Goal: Information Seeking & Learning: Check status

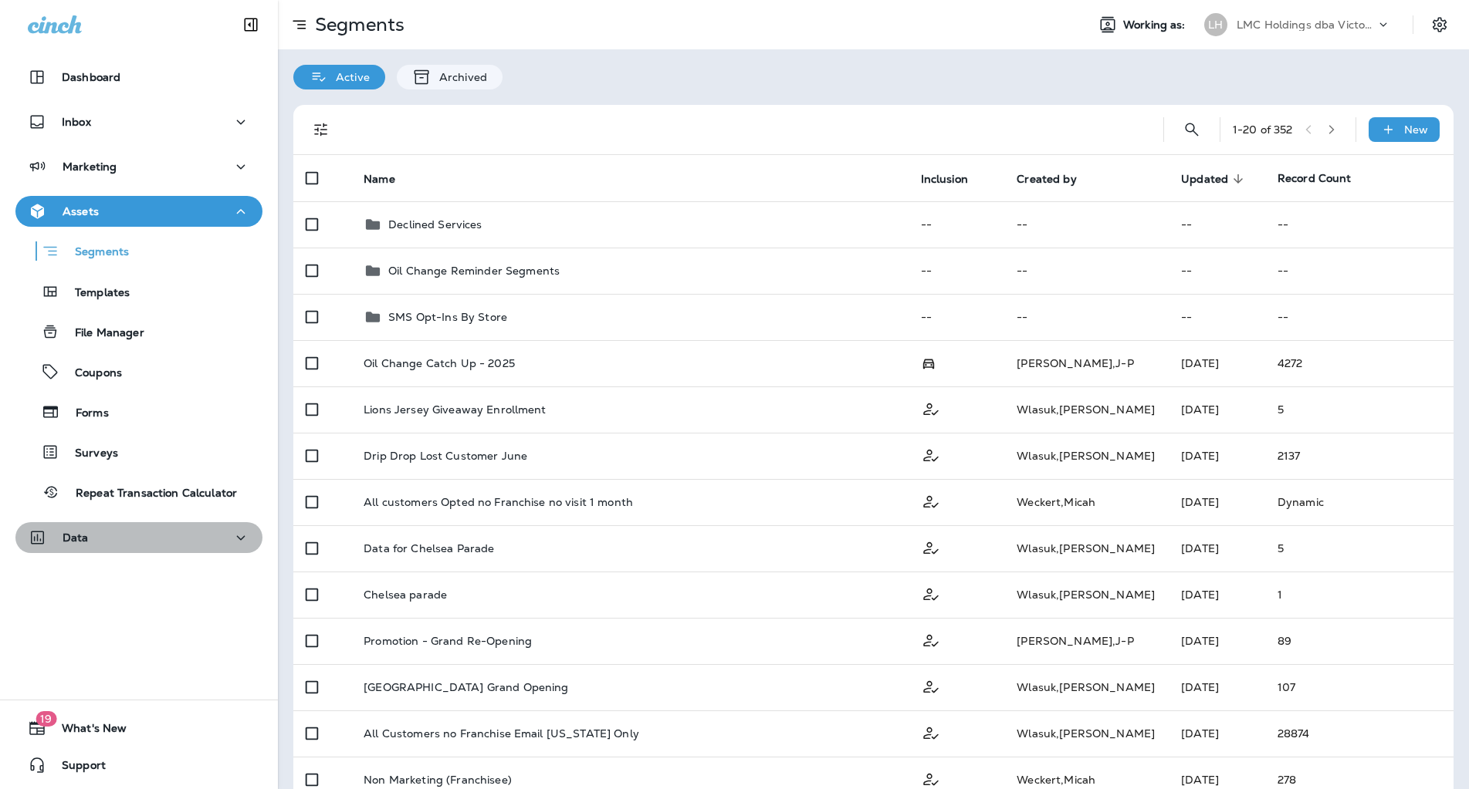
click at [138, 549] on button "Data" at bounding box center [138, 537] width 247 height 31
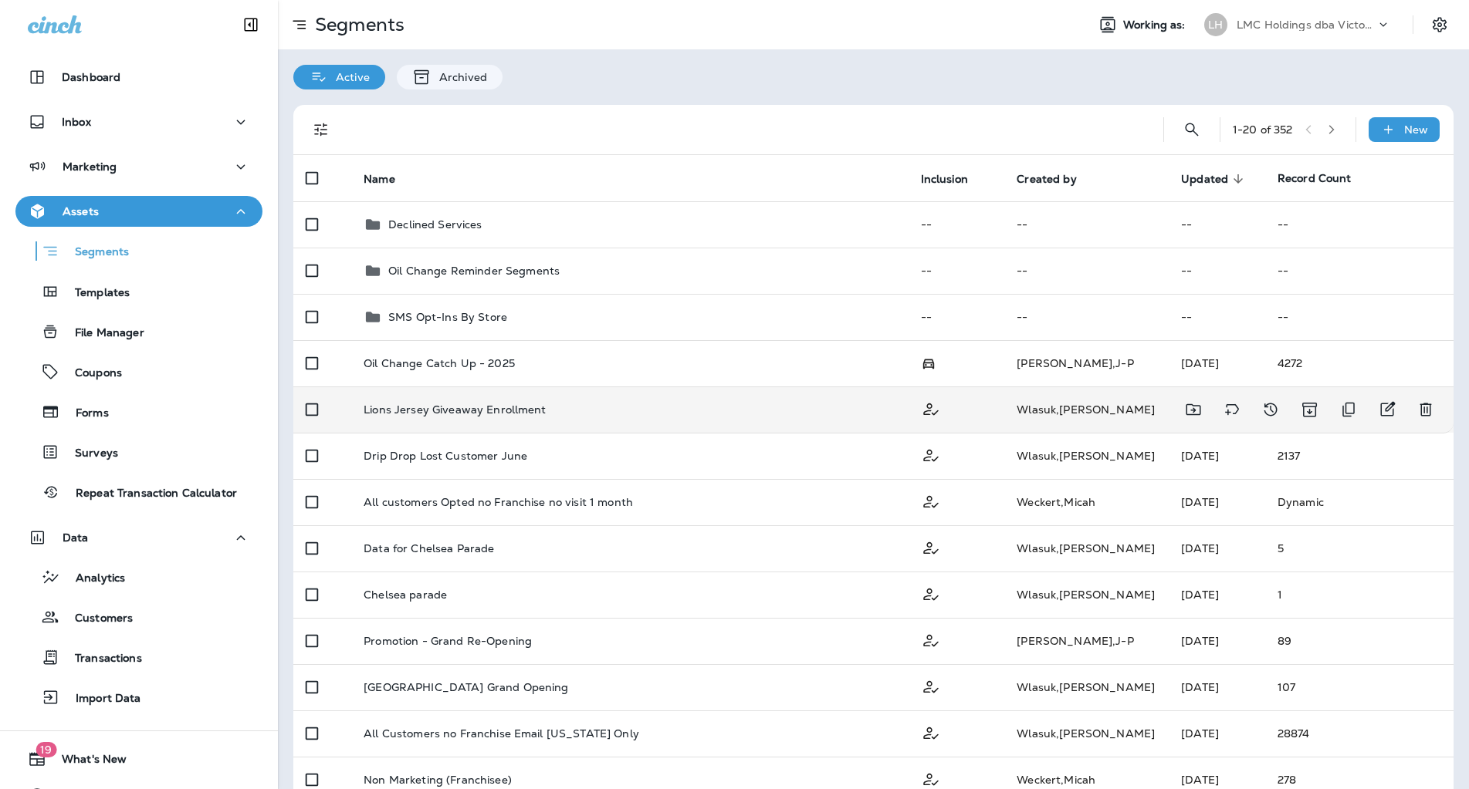
click at [428, 410] on p "Lions Jersey Giveaway Enrollment" at bounding box center [454, 410] width 182 height 12
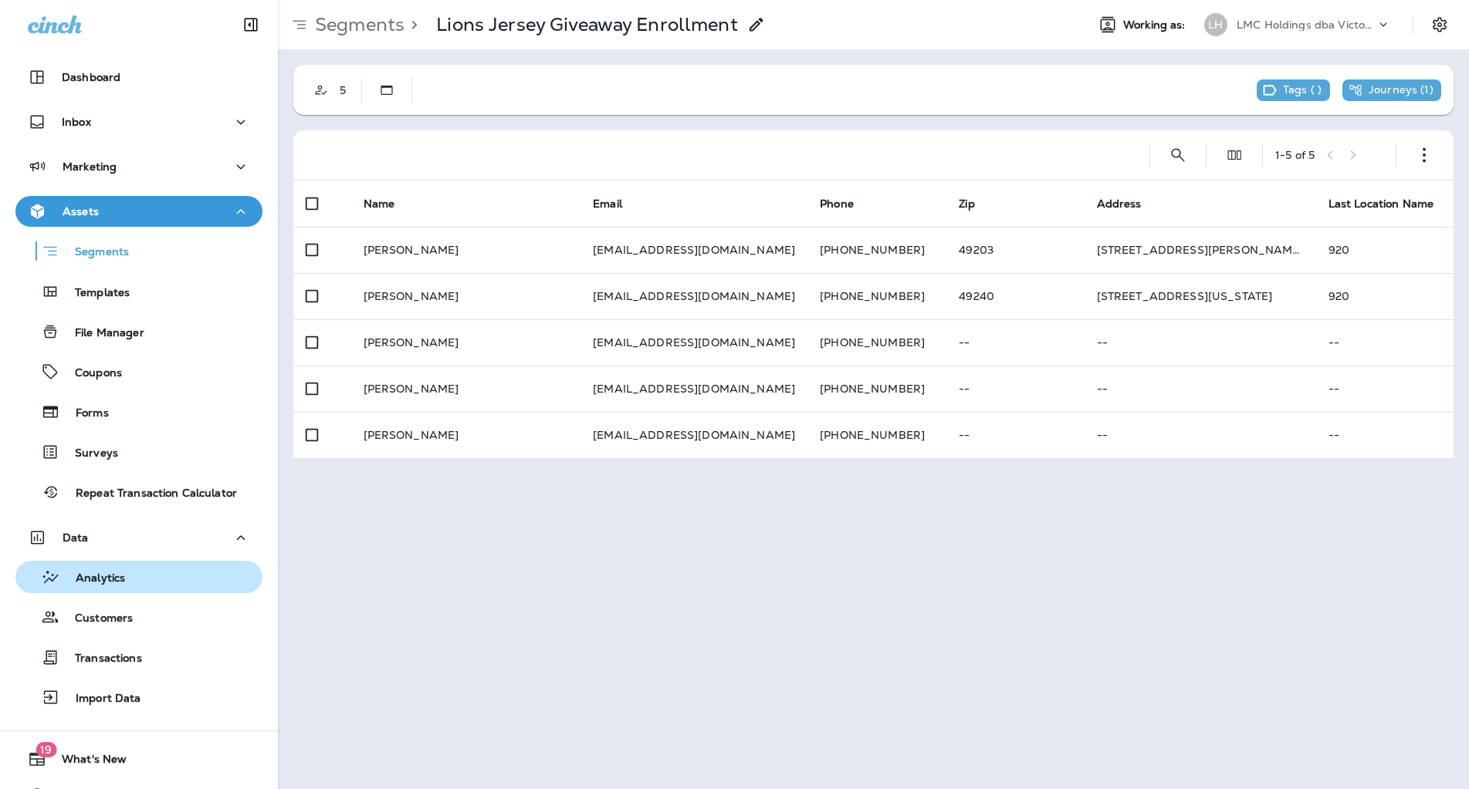
click at [140, 587] on div "Analytics" at bounding box center [139, 577] width 235 height 23
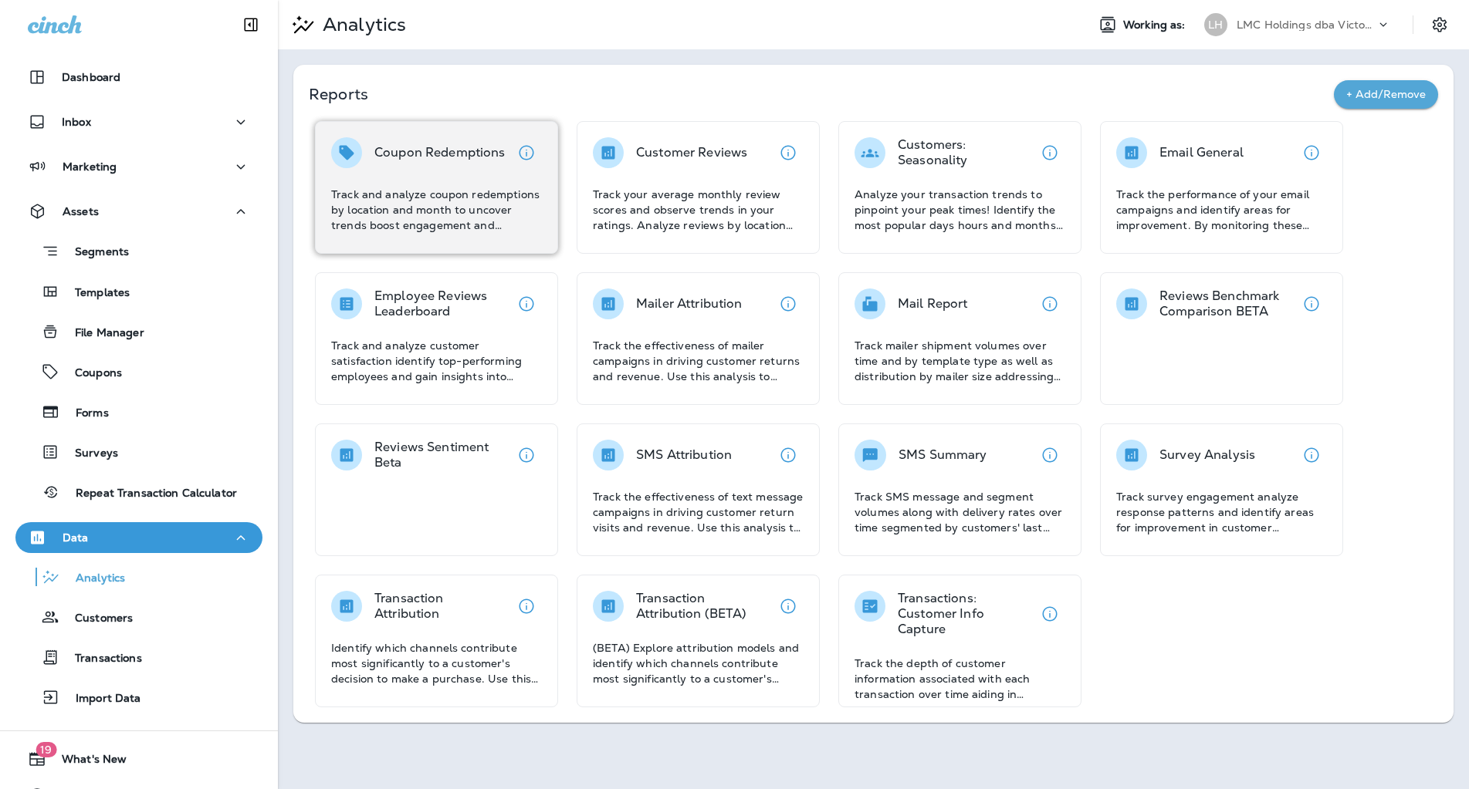
click at [374, 195] on p "Track and analyze coupon redemptions by location and month to uncover trends bo…" at bounding box center [436, 210] width 211 height 46
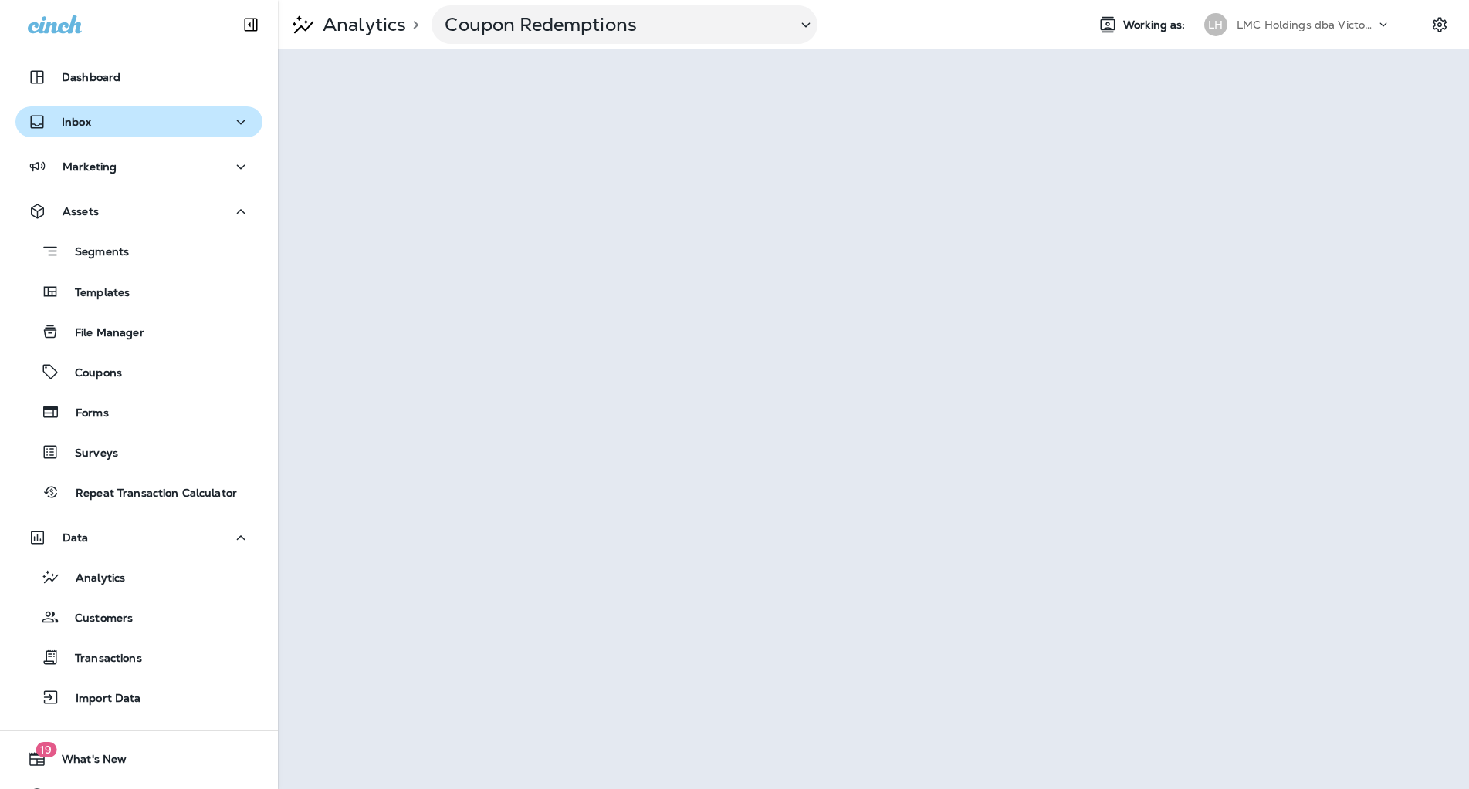
click at [132, 120] on div "Inbox" at bounding box center [139, 122] width 222 height 19
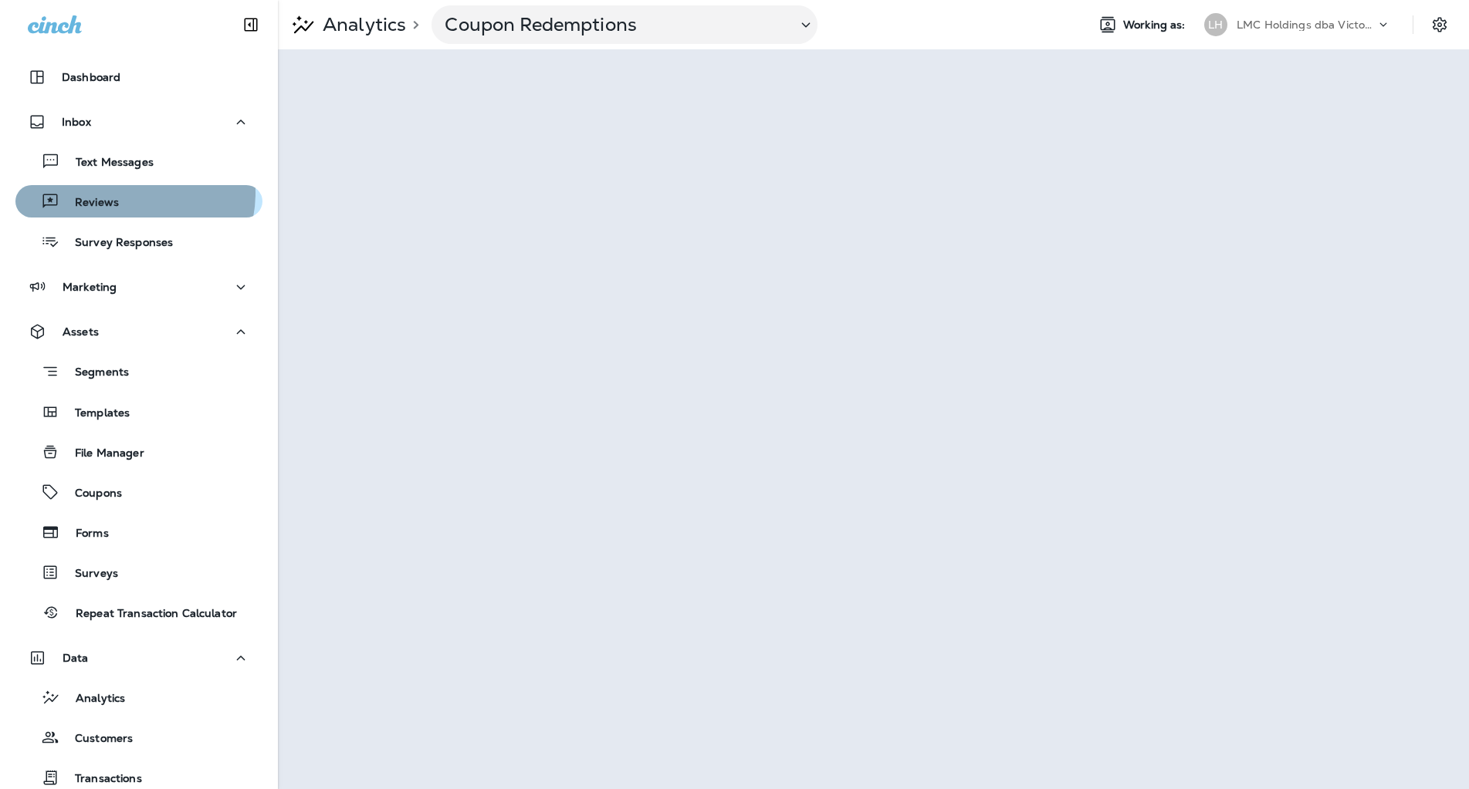
click at [124, 193] on div "Reviews" at bounding box center [139, 201] width 235 height 23
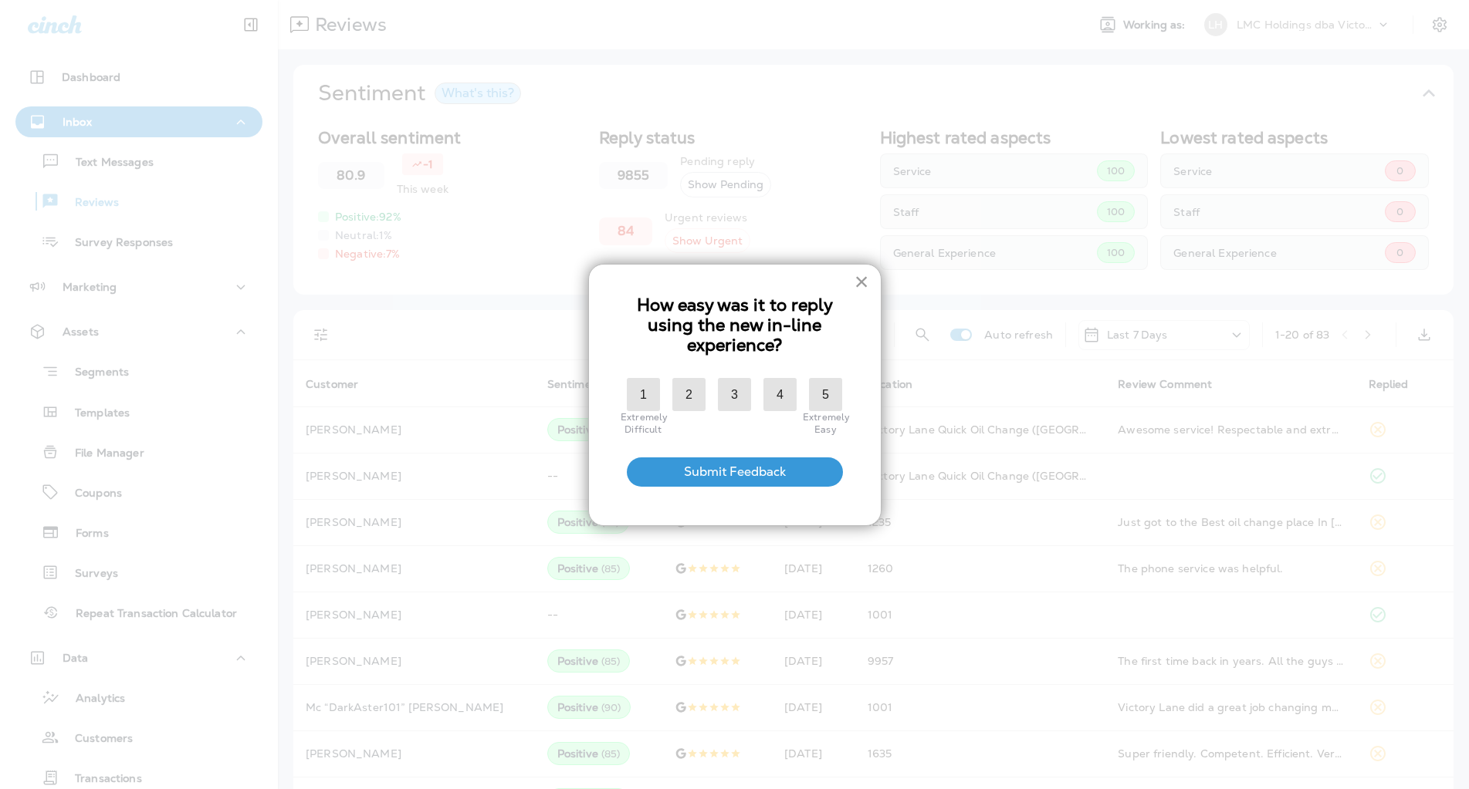
click at [855, 282] on button "×" at bounding box center [861, 281] width 15 height 25
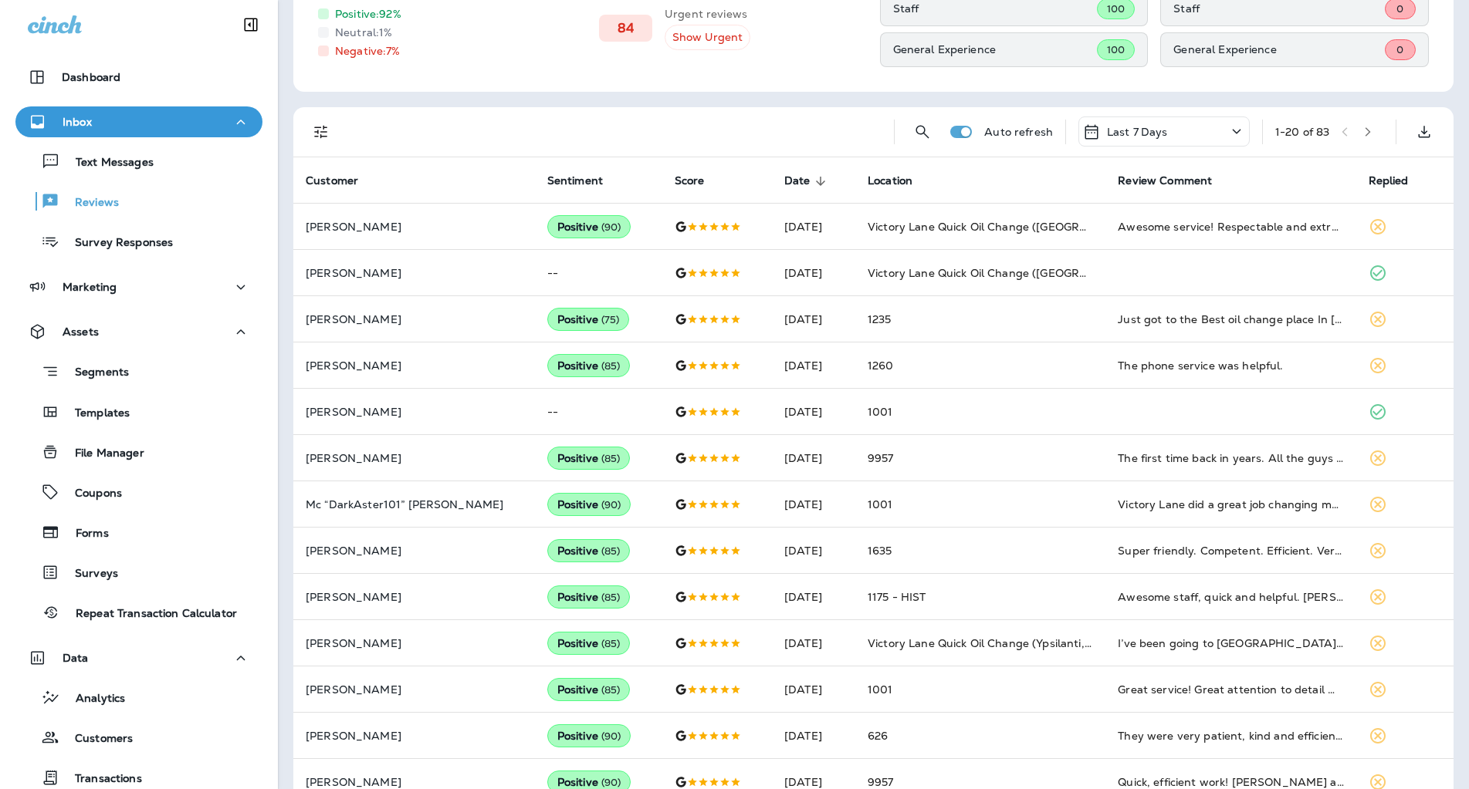
scroll to position [128, 0]
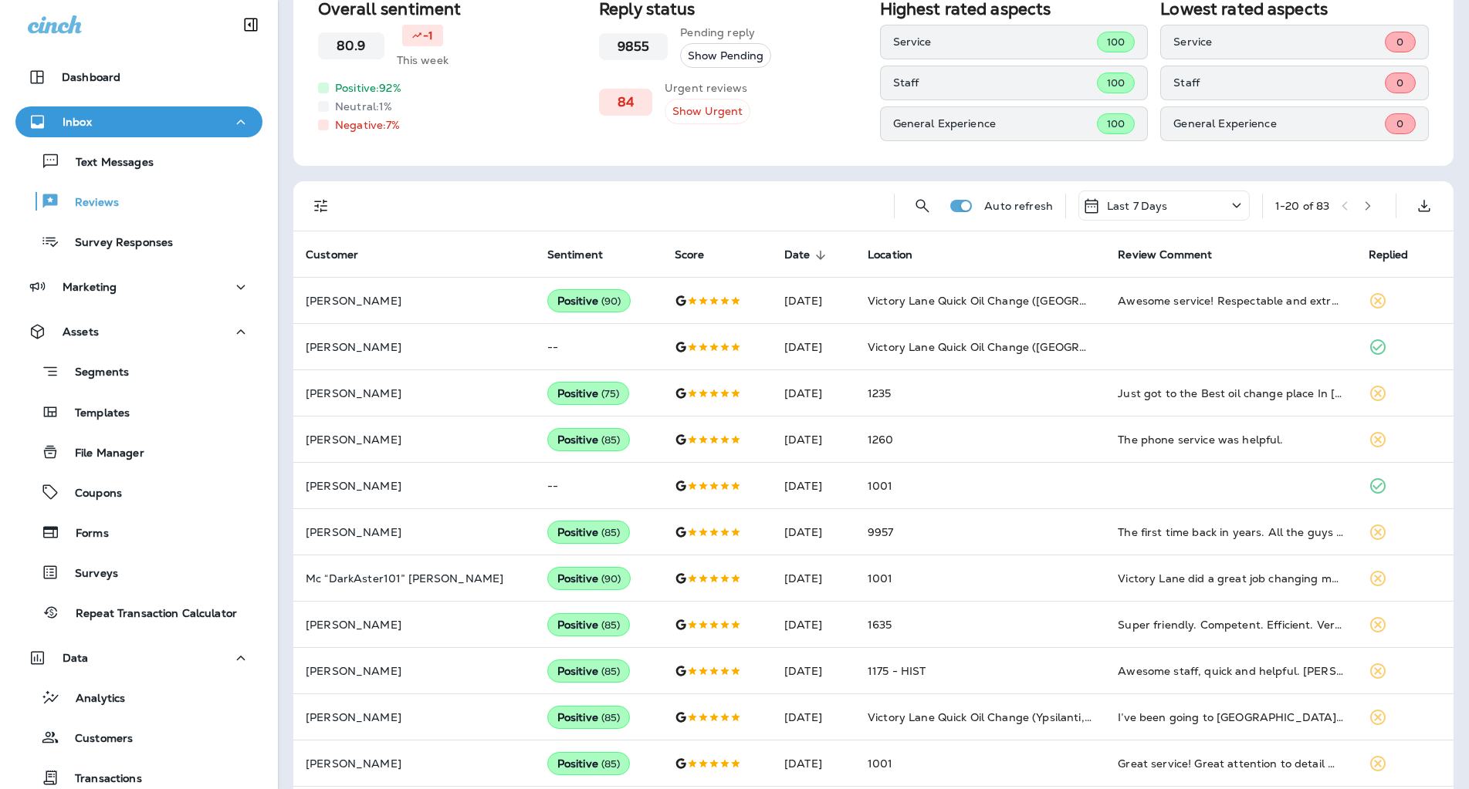
click at [1360, 199] on button "button" at bounding box center [1367, 205] width 23 height 23
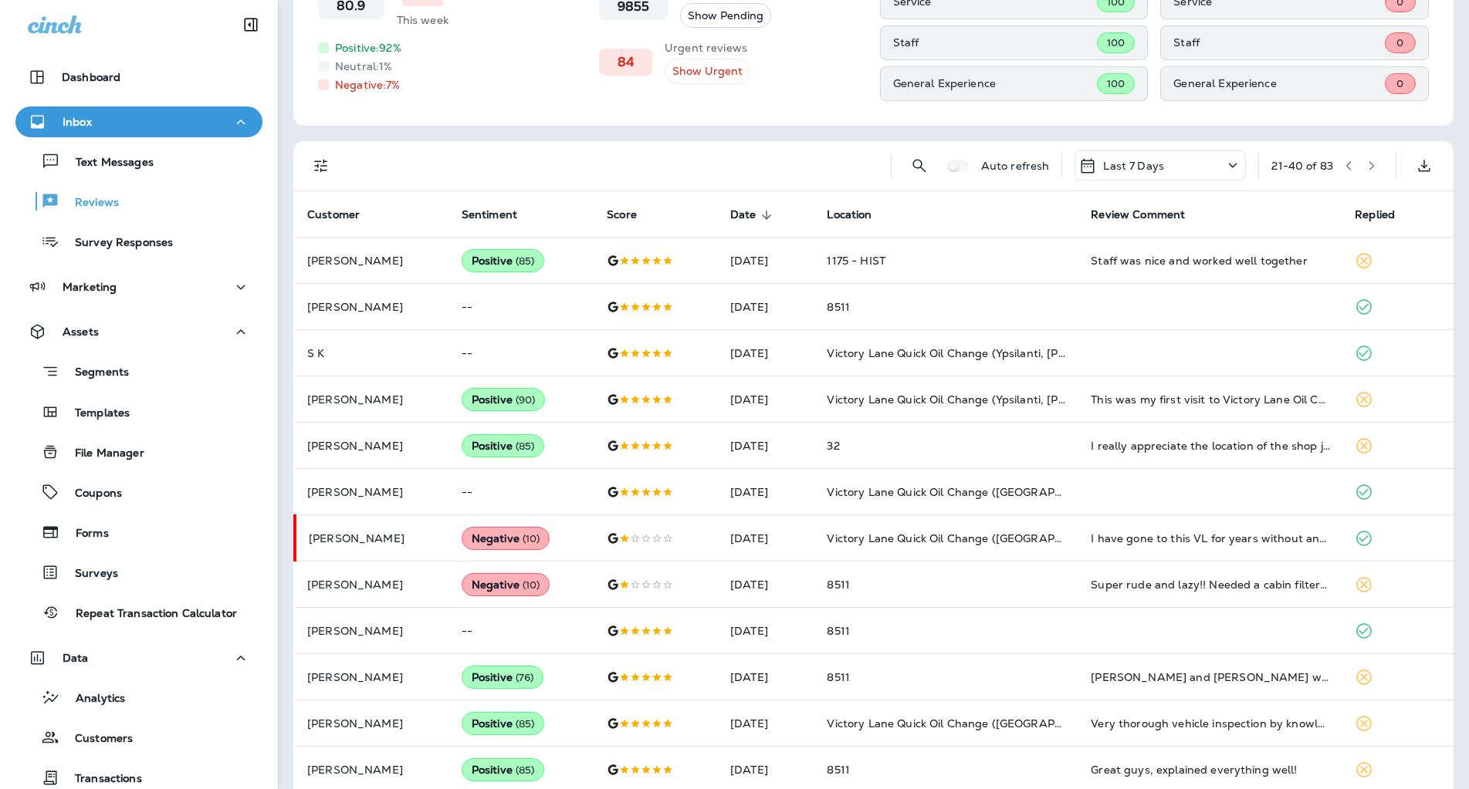
scroll to position [188, 0]
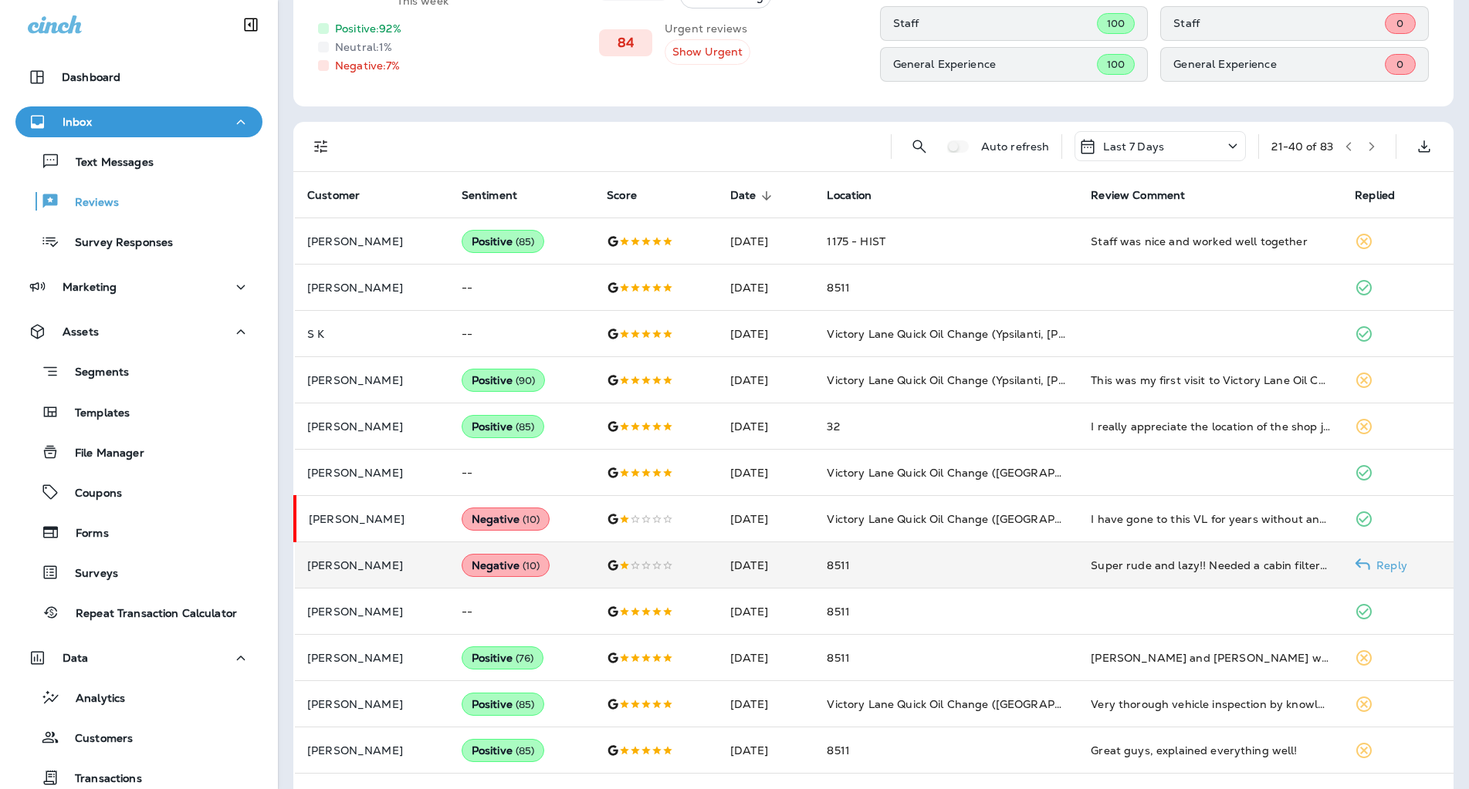
click at [1178, 573] on td "Super rude and lazy!! Needed a cabin filter replaced and the crying began. Empl…" at bounding box center [1210, 566] width 264 height 46
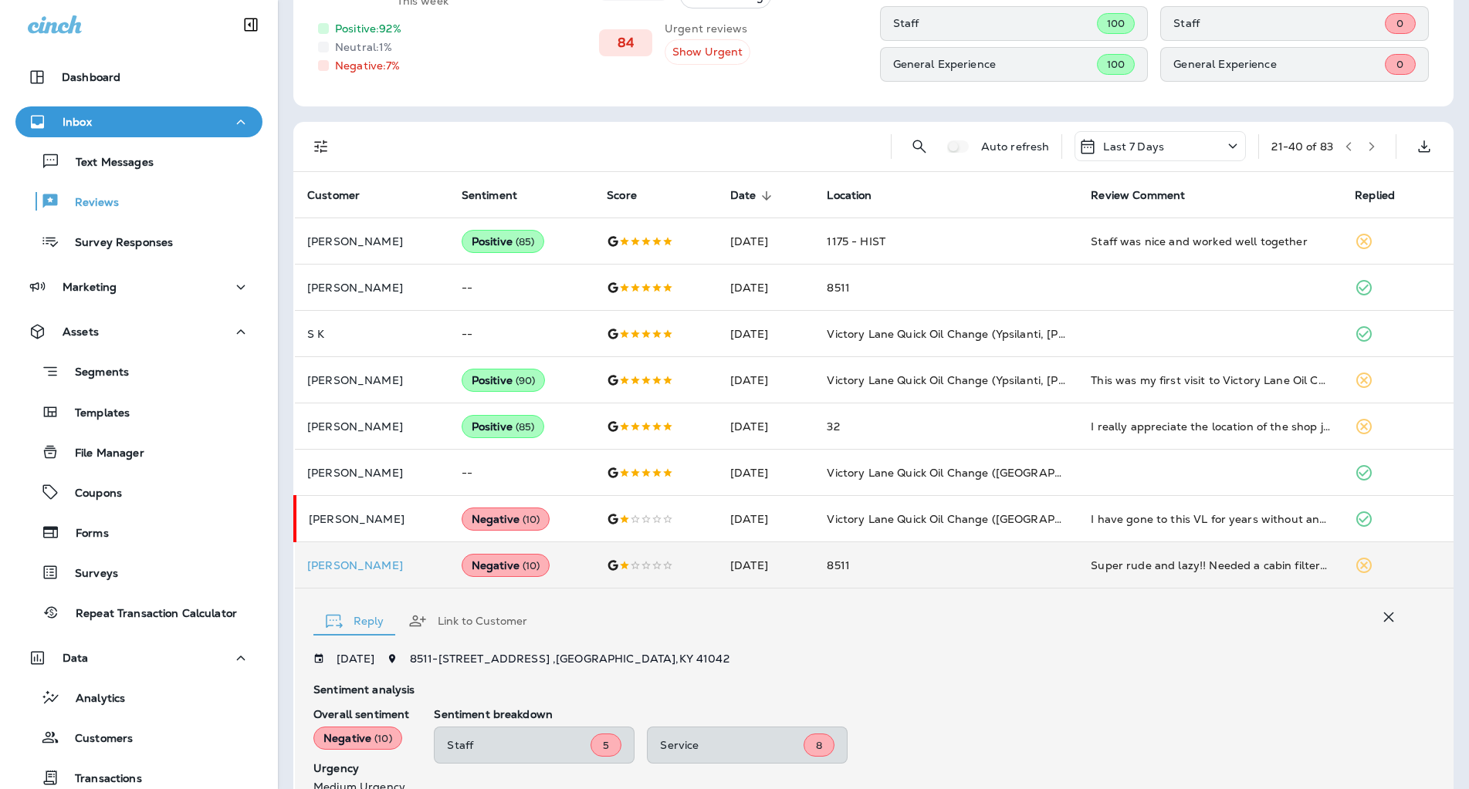
scroll to position [456, 0]
